Goal: Task Accomplishment & Management: Submit feedback/report problem

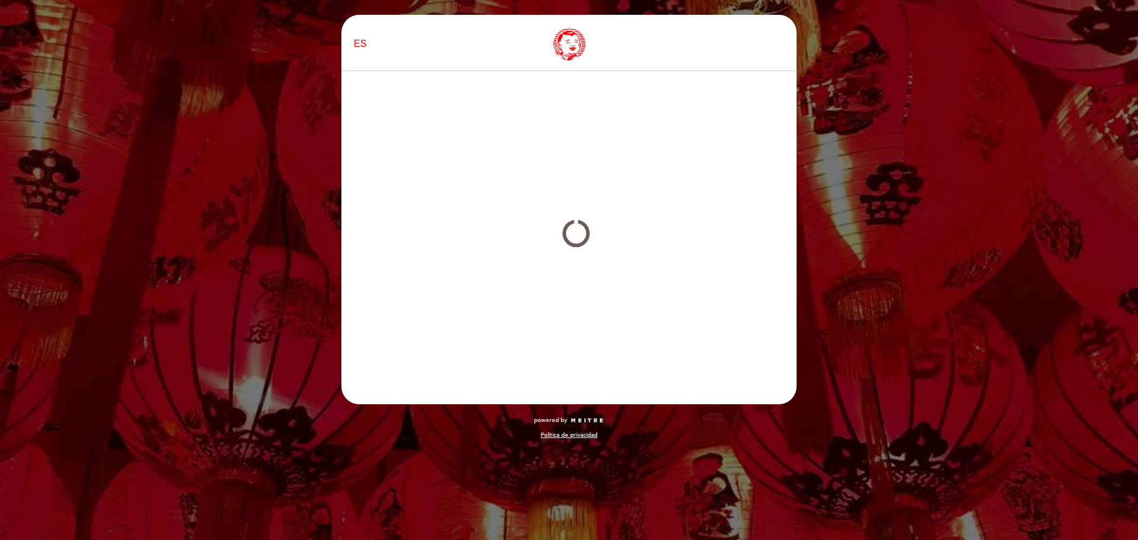
select select "es"
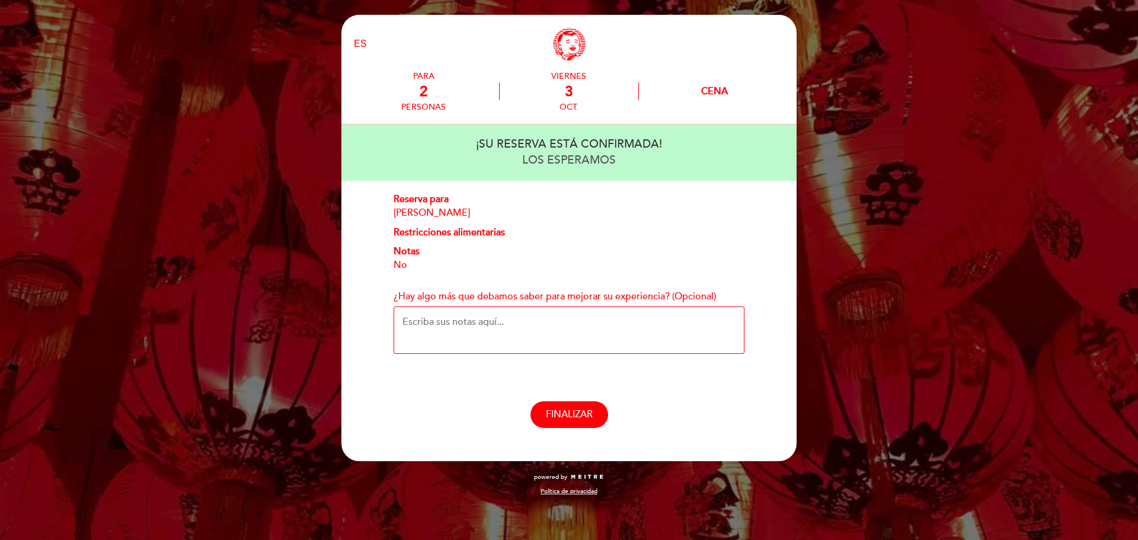
click at [470, 324] on textarea "¿Hay algo más que debamos saber para mejorar su experiencia? (Opcional)" at bounding box center [568, 329] width 351 height 47
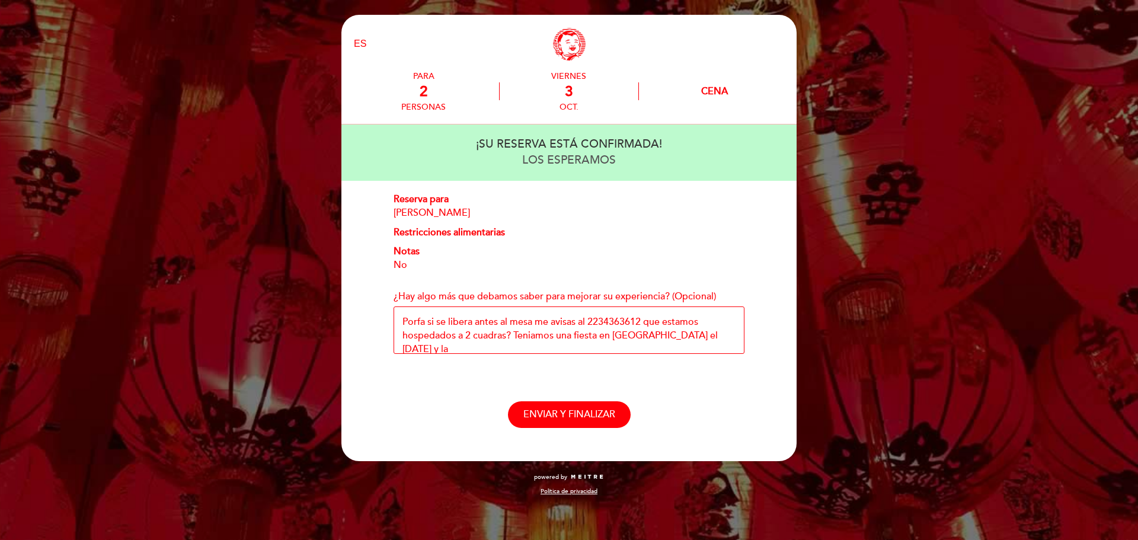
scroll to position [2, 0]
click at [713, 338] on textarea "Porfa si se libera antes al mesa me avisas al 2234363612 que estamos hospedados…" at bounding box center [568, 329] width 351 height 47
click at [698, 336] on textarea "Porfa si se libera antes al mesa me avisas al 2234363612 que estamos hospedados…" at bounding box center [568, 329] width 351 height 47
click at [599, 336] on textarea "Porfa si se libera antes al mesa me avisas al 2234363612 que estamos hospedados…" at bounding box center [568, 329] width 351 height 47
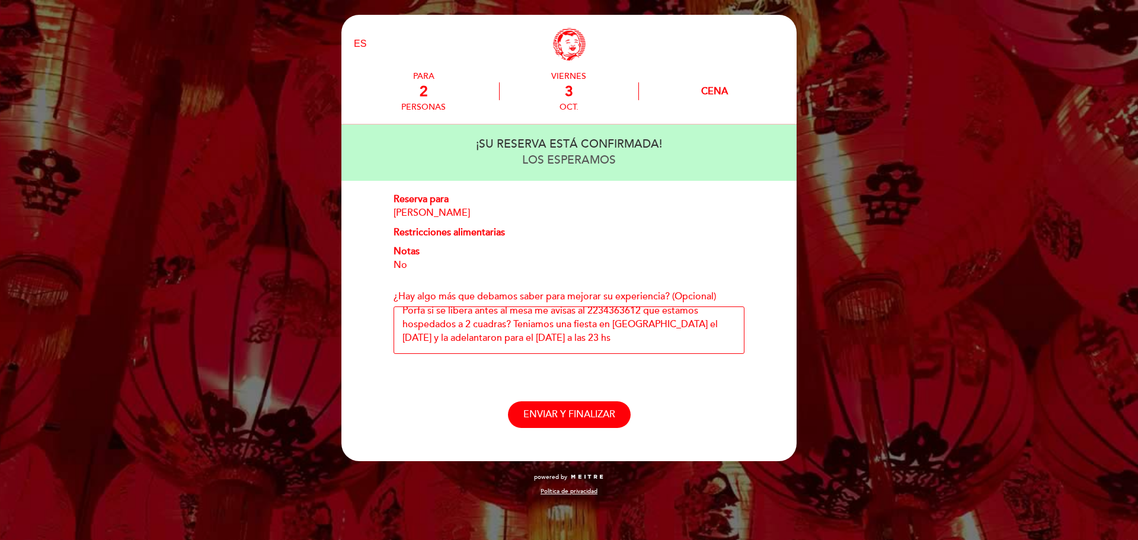
click at [532, 328] on textarea "Porfa si se libera antes al mesa me avisas al 2234363612 que estamos hospedados…" at bounding box center [568, 329] width 351 height 47
click at [653, 327] on textarea "Porfa si se libera antes al mesa me avisas al 2234363612 que estamos hospedados…" at bounding box center [568, 329] width 351 height 47
click at [645, 340] on textarea "Porfa si se libera antes al mesa me avisas al 2234363612 que estamos hospedados…" at bounding box center [568, 329] width 351 height 47
click at [531, 328] on textarea "Porfa si se libera antes al mesa me avisas al 2234363612 que estamos hospedados…" at bounding box center [568, 329] width 351 height 47
click at [596, 340] on textarea "Porfa si se libera antes al mesa me avisas al 2234363612 que estamos hospedados…" at bounding box center [568, 329] width 351 height 47
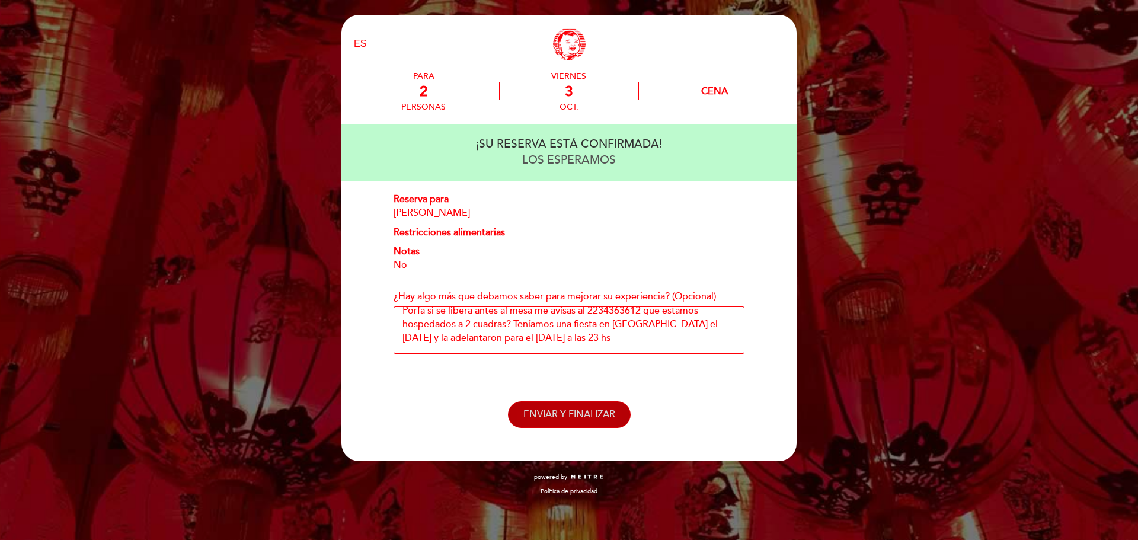
type textarea "Porfa si se libera antes al mesa me avisas al 2234363612 que estamos hospedados…"
click at [585, 418] on span "ENVIAR Y FINALIZAR" at bounding box center [569, 414] width 92 height 12
select select "es"
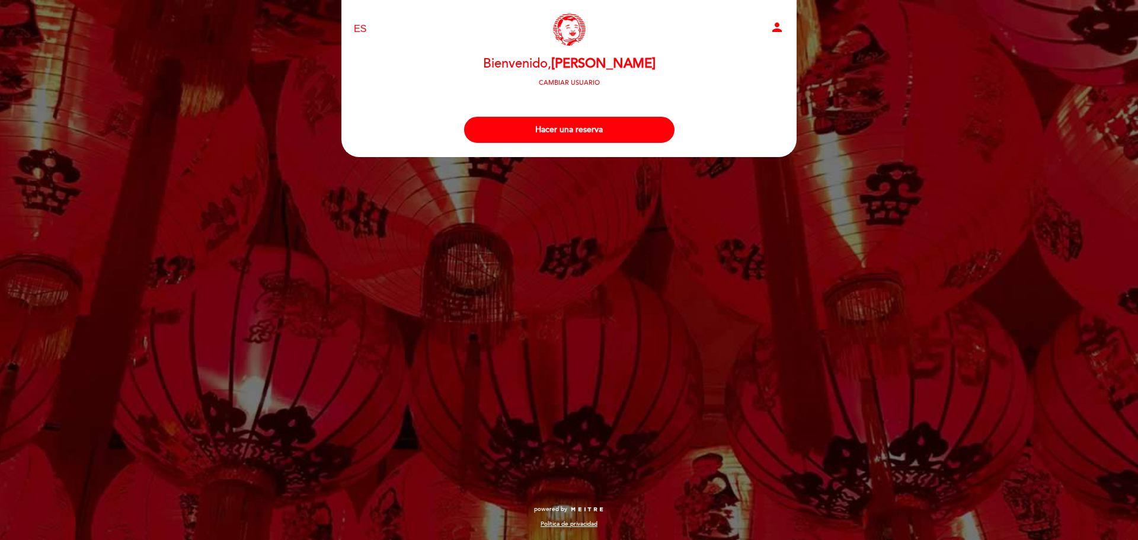
click at [780, 31] on icon "person" at bounding box center [777, 27] width 14 height 14
select select "es"
